Goal: Task Accomplishment & Management: Manage account settings

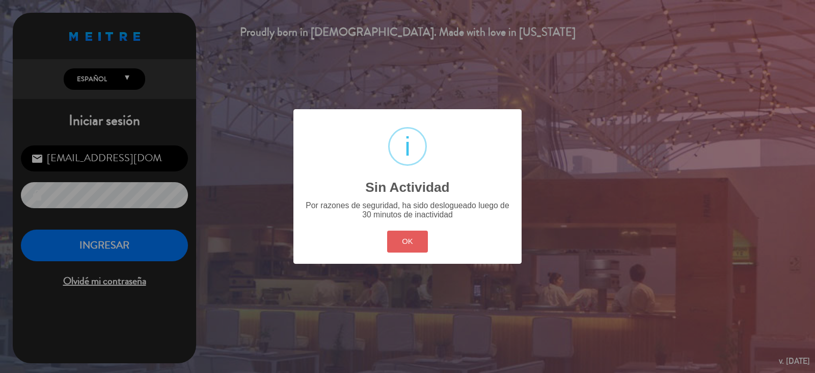
drag, startPoint x: 418, startPoint y: 246, endPoint x: 404, endPoint y: 244, distance: 13.9
click at [417, 246] on button "OK" at bounding box center [407, 241] width 41 height 22
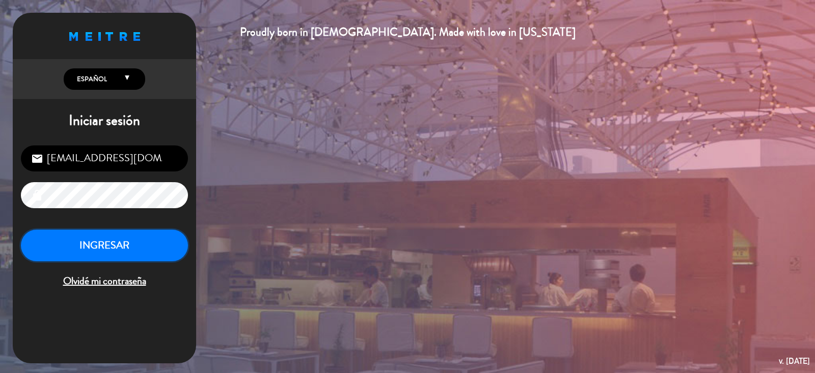
click at [159, 242] on button "INGRESAR" at bounding box center [104, 245] width 167 height 32
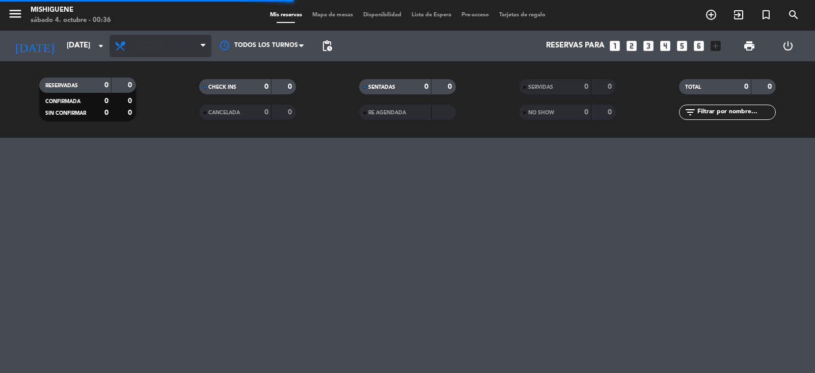
click at [134, 36] on span "Almuerzo" at bounding box center [161, 46] width 102 height 22
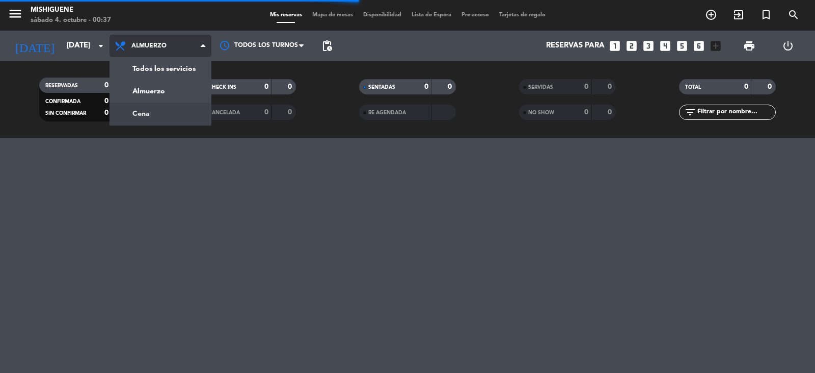
click at [152, 112] on div "menu Mishiguene sábado 4. octubre - 00:37 Mis reservas Mapa de mesas Disponibil…" at bounding box center [407, 69] width 815 height 138
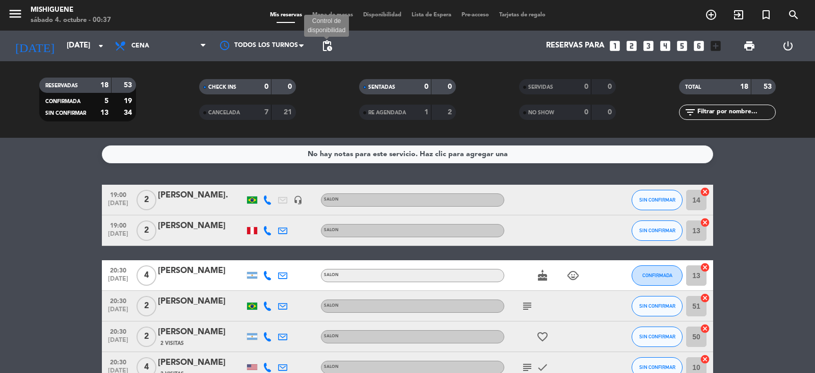
click at [326, 48] on span "pending_actions" at bounding box center [327, 46] width 12 height 12
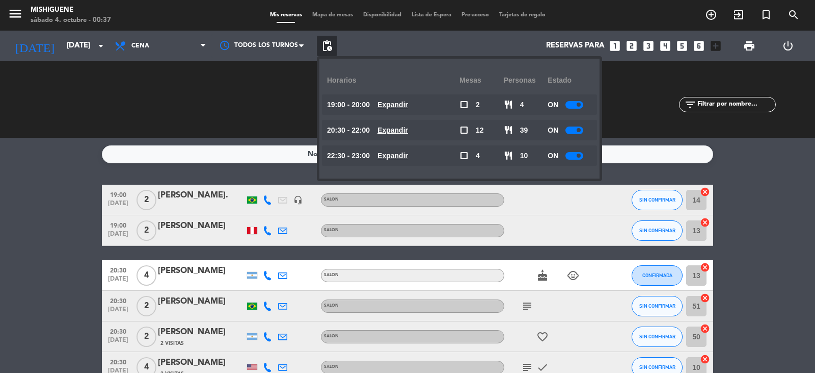
click at [326, 48] on span "pending_actions" at bounding box center [327, 46] width 12 height 12
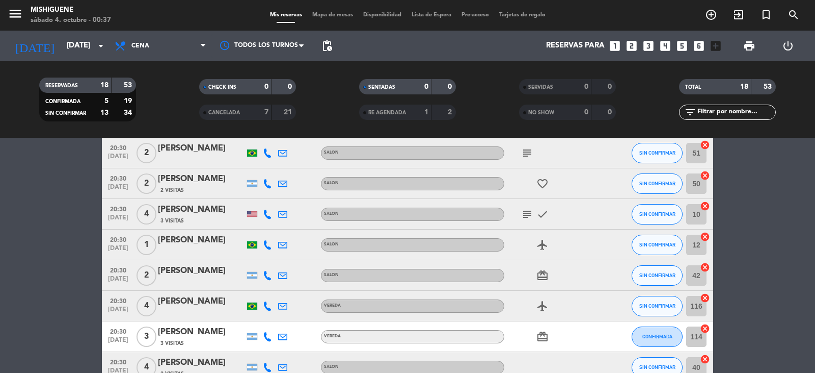
scroll to position [442, 0]
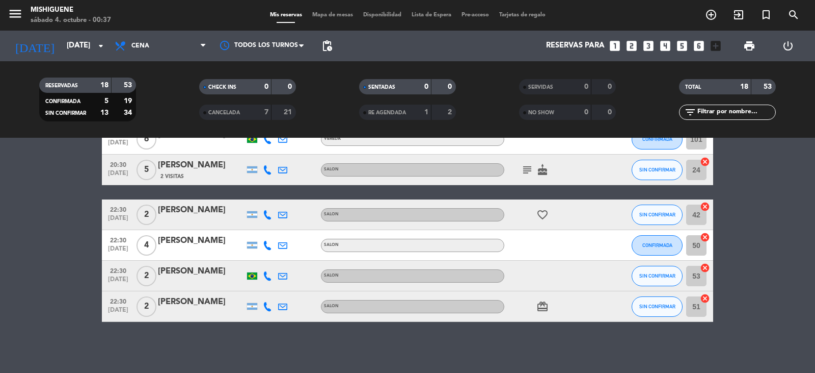
click at [527, 165] on icon "subject" at bounding box center [527, 170] width 12 height 12
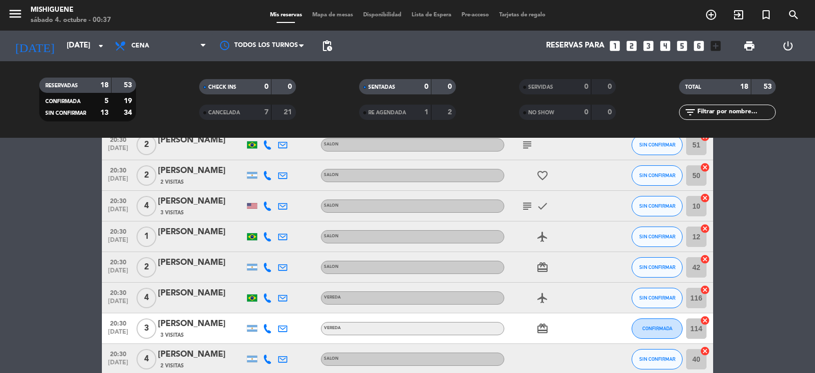
scroll to position [85, 0]
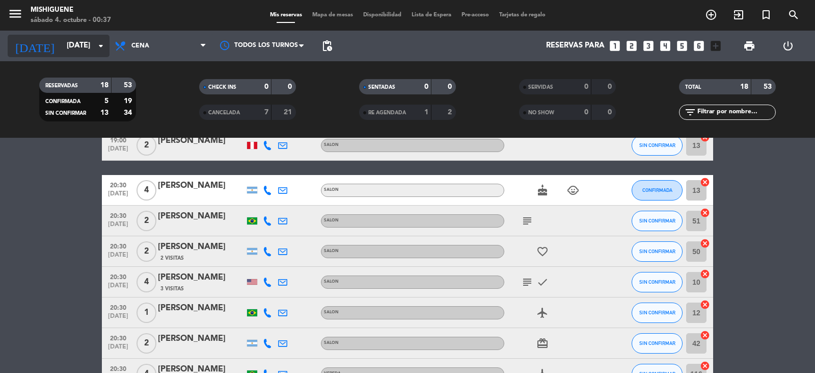
click at [75, 52] on input "[DATE]" at bounding box center [111, 45] width 98 height 19
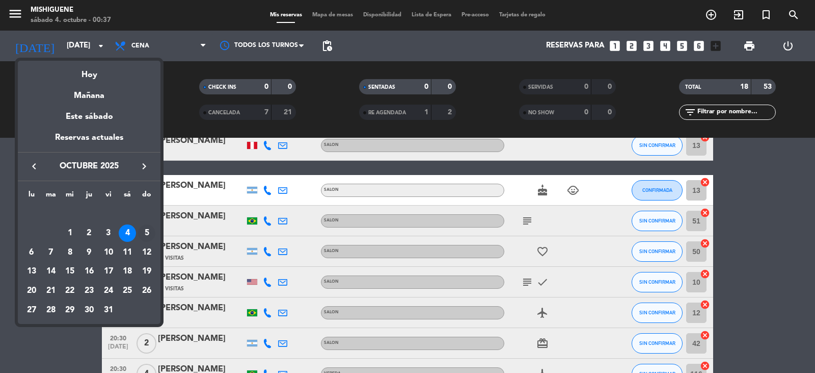
click at [149, 234] on div "5" at bounding box center [146, 232] width 17 height 17
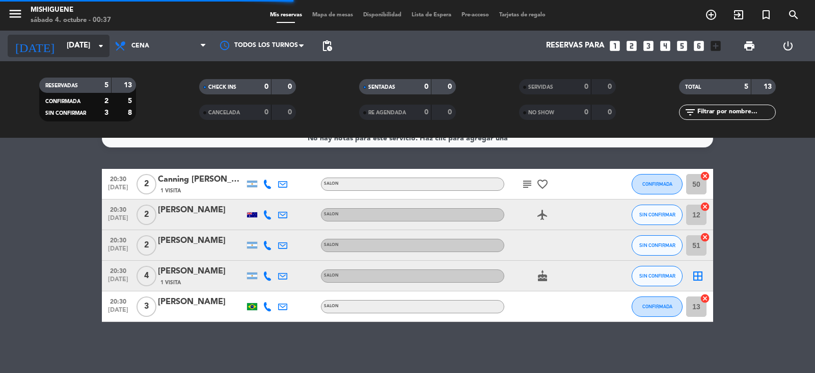
scroll to position [16, 0]
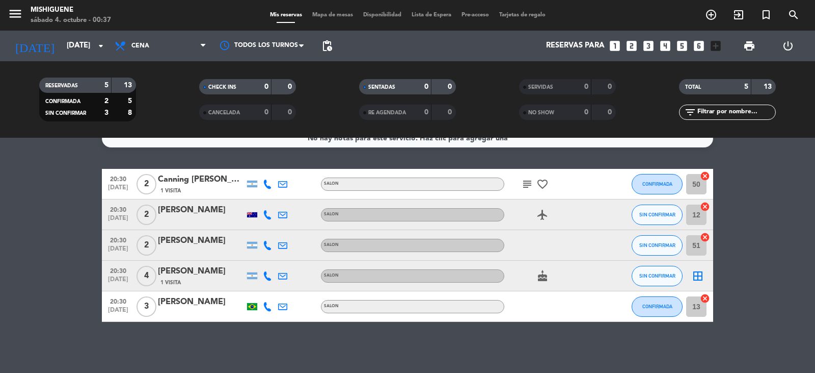
click at [532, 186] on icon "subject" at bounding box center [527, 184] width 12 height 12
click at [530, 187] on icon "subject" at bounding box center [527, 184] width 12 height 12
click at [62, 41] on input "[DATE]" at bounding box center [111, 45] width 98 height 19
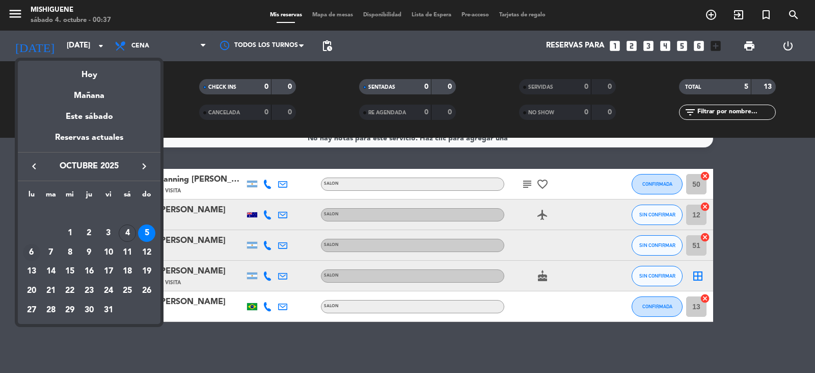
click at [34, 252] on div "6" at bounding box center [31, 252] width 17 height 17
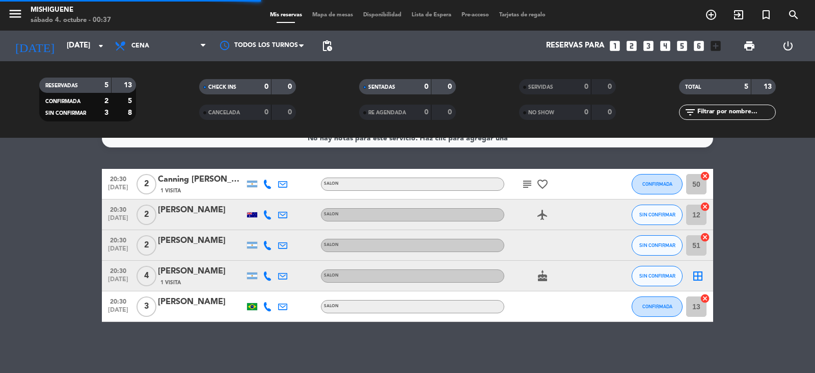
scroll to position [85, 0]
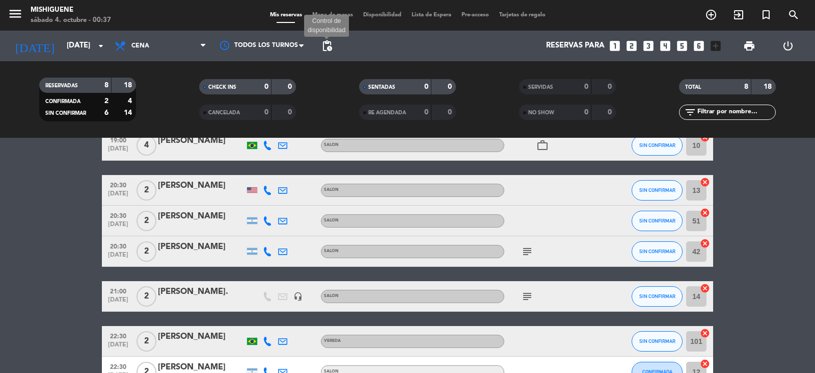
click at [324, 47] on span "pending_actions" at bounding box center [327, 46] width 12 height 12
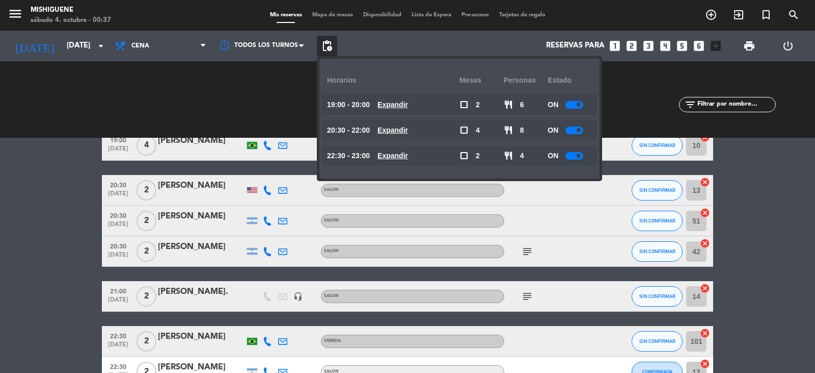
click at [323, 47] on span "pending_actions" at bounding box center [327, 46] width 12 height 12
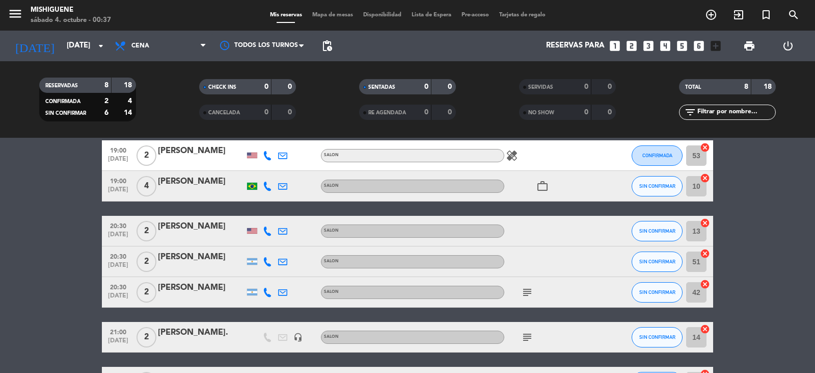
scroll to position [0, 0]
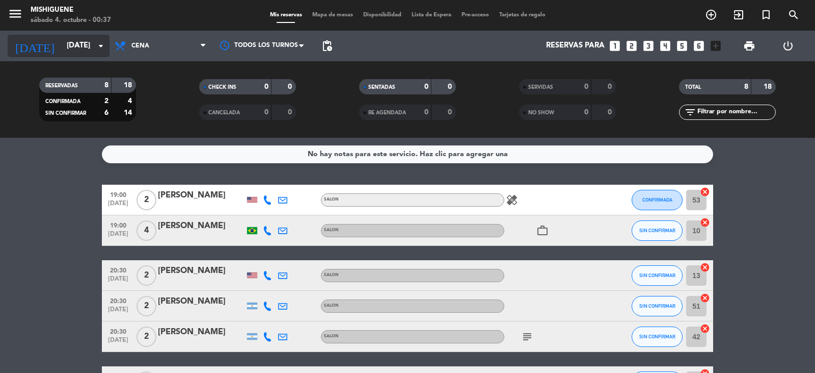
click at [87, 48] on input "[DATE]" at bounding box center [111, 45] width 98 height 19
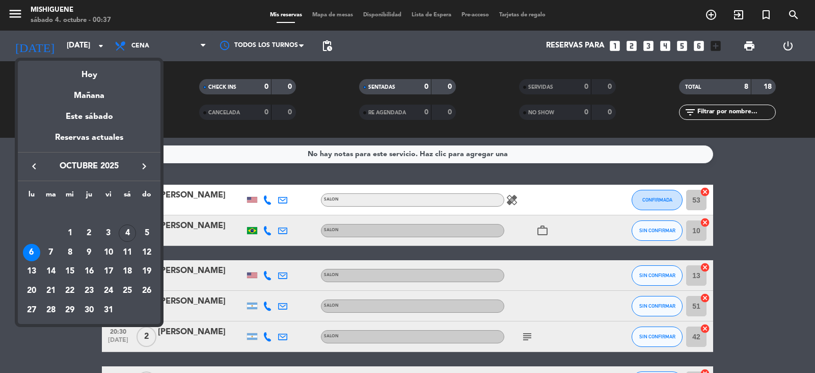
click at [86, 52] on div at bounding box center [407, 186] width 815 height 373
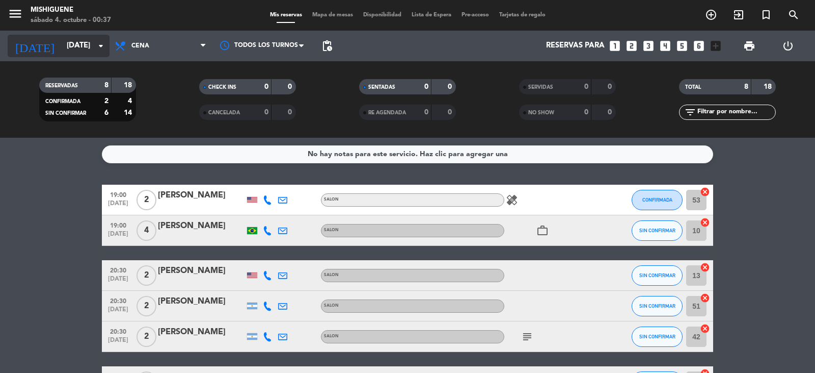
click at [86, 45] on input "[DATE]" at bounding box center [111, 45] width 98 height 19
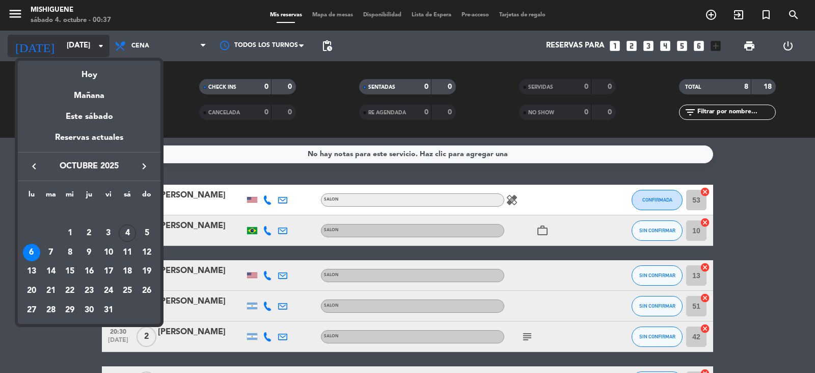
click at [86, 45] on div at bounding box center [407, 186] width 815 height 373
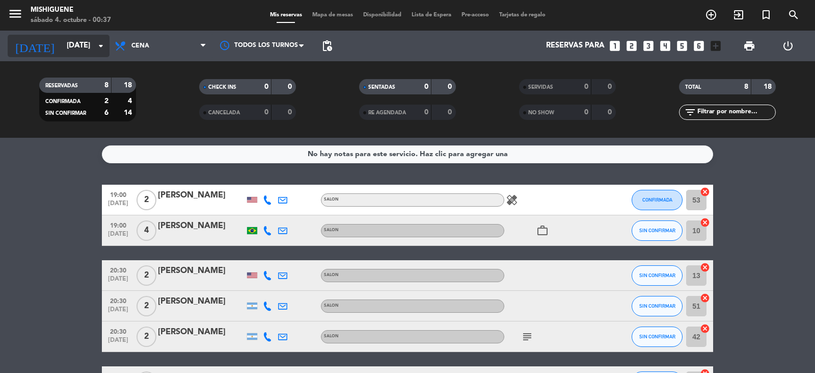
click at [86, 45] on input "[DATE]" at bounding box center [111, 45] width 98 height 19
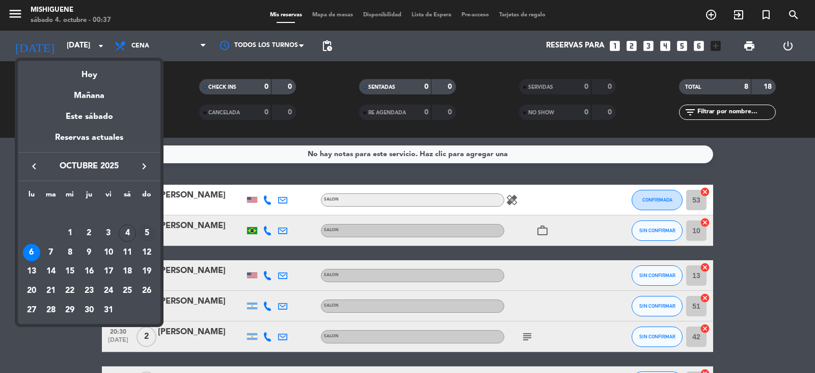
click at [149, 235] on div "5" at bounding box center [146, 232] width 17 height 17
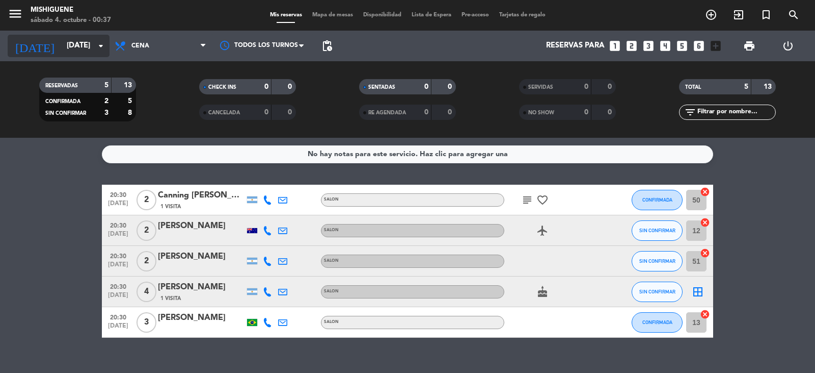
click at [73, 47] on input "[DATE]" at bounding box center [111, 45] width 98 height 19
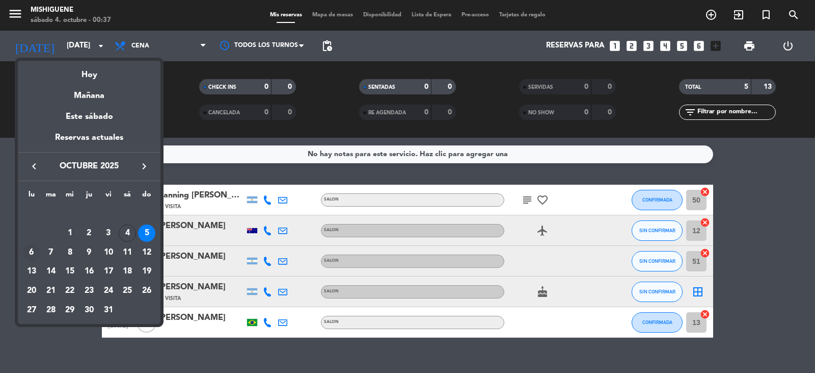
click at [34, 251] on div "6" at bounding box center [31, 252] width 17 height 17
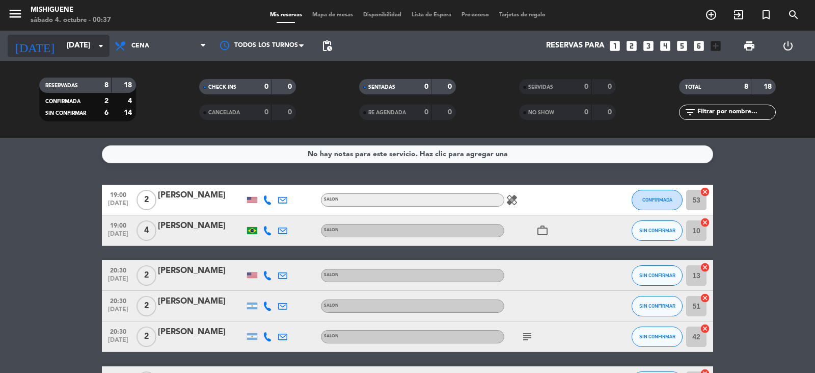
click at [85, 56] on div "[DATE] [DATE] arrow_drop_down" at bounding box center [59, 46] width 102 height 22
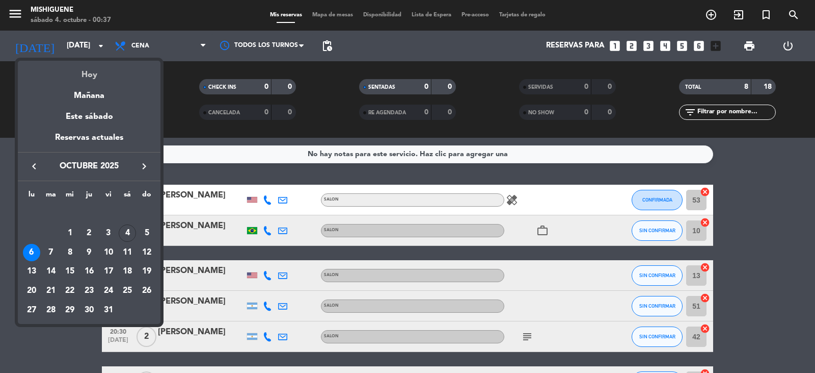
click at [86, 69] on div "Hoy" at bounding box center [89, 71] width 143 height 21
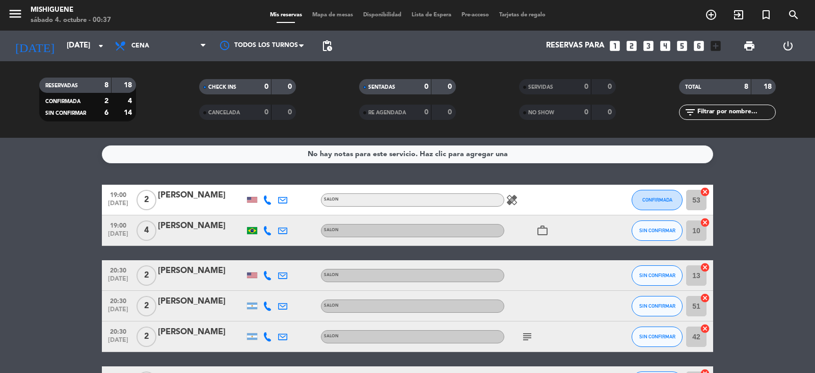
type input "[DATE]"
